Goal: Obtain resource: Obtain resource

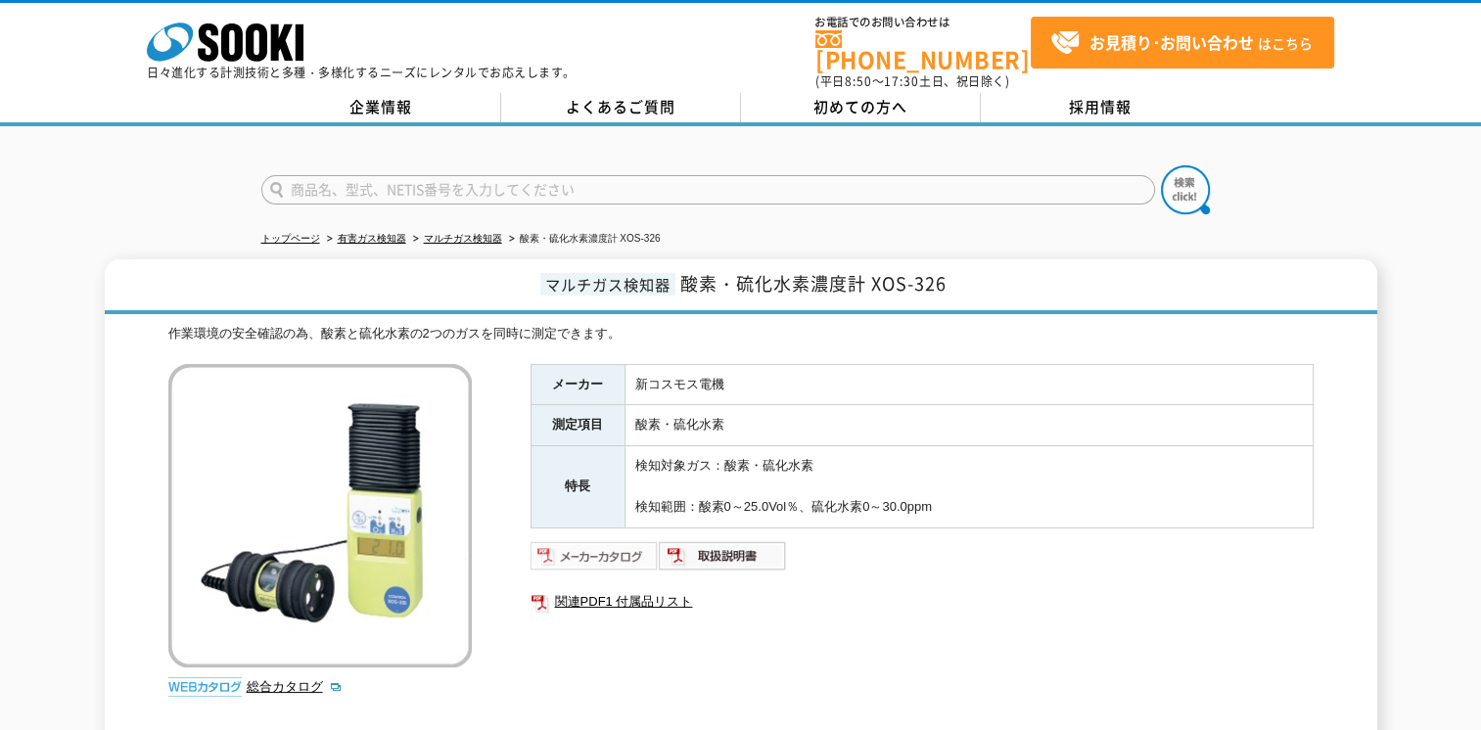
click at [558, 545] on img at bounding box center [595, 555] width 128 height 31
click at [607, 540] on img at bounding box center [595, 555] width 128 height 31
click at [568, 540] on img at bounding box center [595, 555] width 128 height 31
